Goal: Transaction & Acquisition: Obtain resource

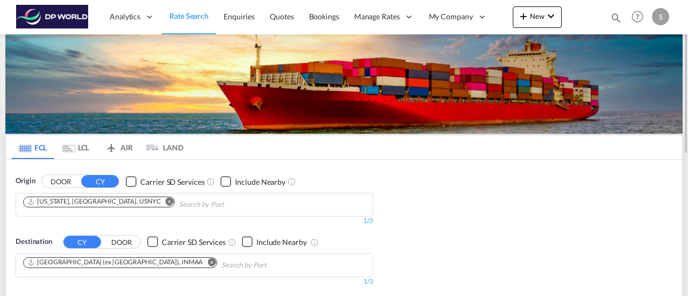
click at [166, 200] on md-icon "Remove" at bounding box center [170, 201] width 8 height 8
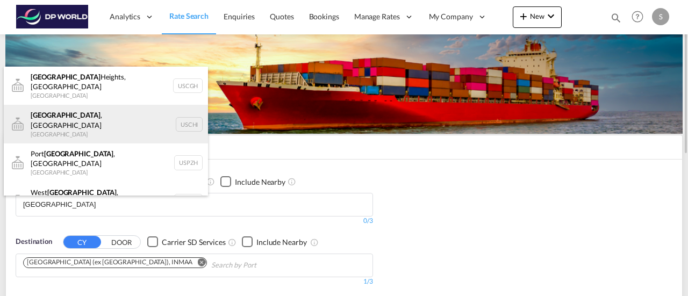
type input "[GEOGRAPHIC_DATA]"
click at [77, 118] on div "[GEOGRAPHIC_DATA] , IL United States USCHI" at bounding box center [106, 124] width 204 height 39
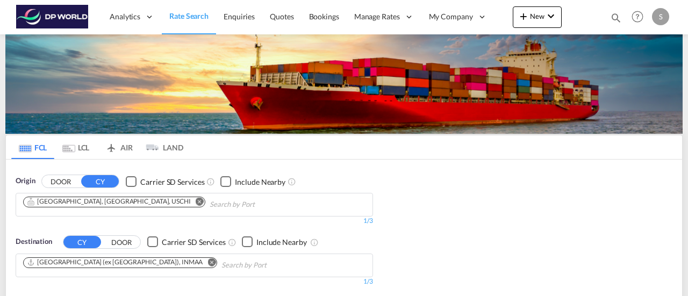
click at [208, 262] on md-icon "Remove" at bounding box center [212, 262] width 8 height 8
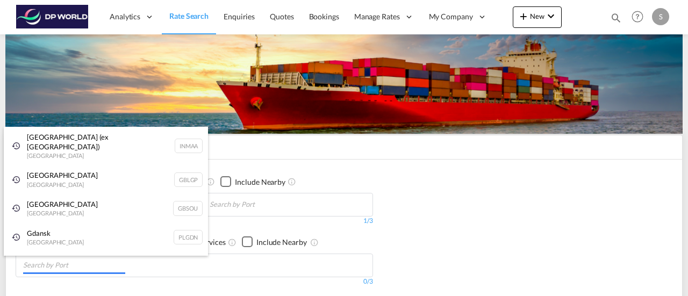
click at [50, 267] on body "Analytics Reports Dashboard Rate Search Enquiries Quotes Bookings" at bounding box center [344, 148] width 688 height 296
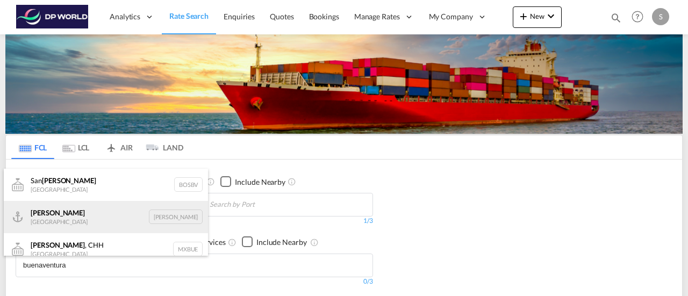
type input "buenaventura"
click at [104, 218] on div "Buenaventura [GEOGRAPHIC_DATA] [GEOGRAPHIC_DATA]" at bounding box center [106, 217] width 204 height 32
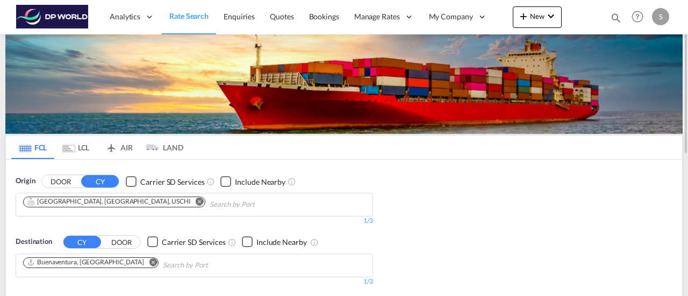
scroll to position [161, 0]
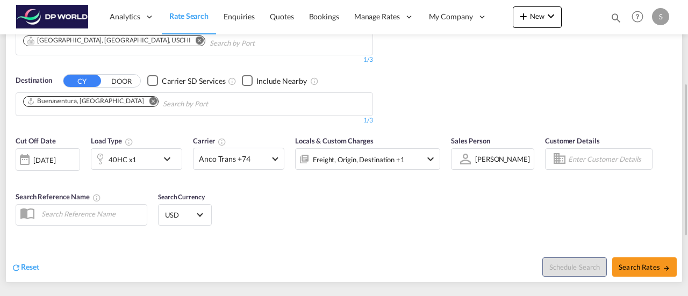
click at [55, 158] on div "[DATE]" at bounding box center [44, 160] width 22 height 10
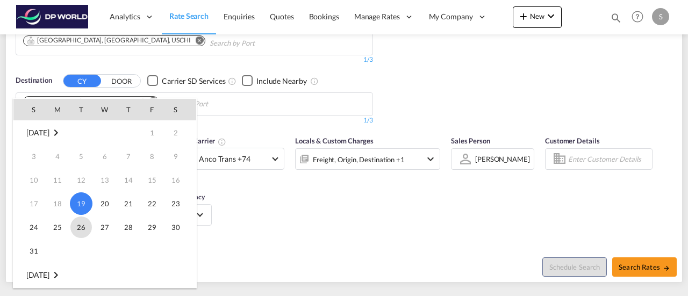
click at [83, 221] on span "26" at bounding box center [81, 228] width 22 height 22
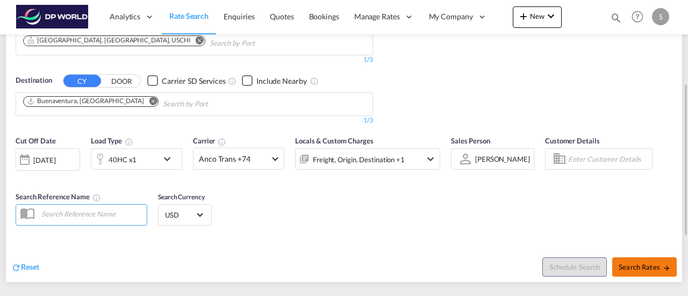
click at [637, 266] on span "Search Rates" at bounding box center [645, 267] width 52 height 9
type input "USCHI to [PERSON_NAME] / [DATE]"
